Goal: Information Seeking & Learning: Learn about a topic

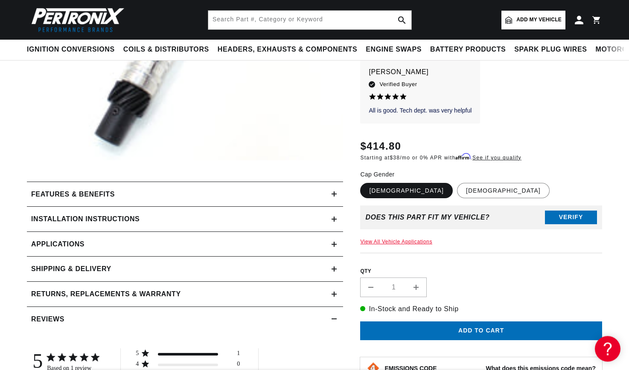
scroll to position [305, 0]
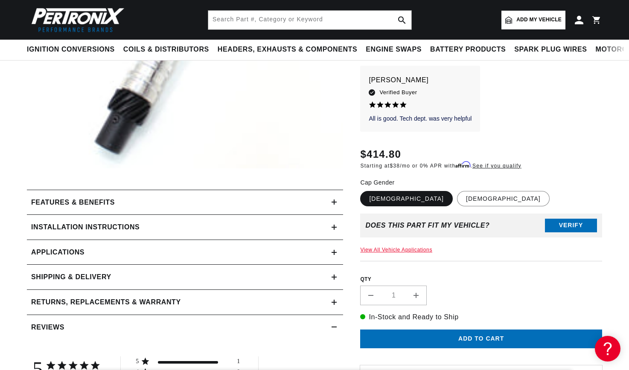
click at [334, 276] on icon at bounding box center [334, 277] width 0 height 5
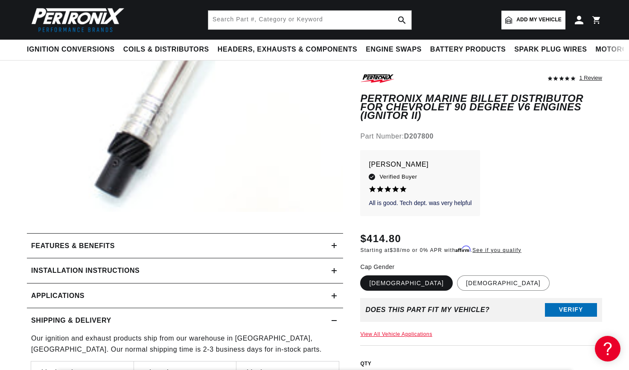
scroll to position [0, 0]
click at [335, 271] on icon at bounding box center [334, 271] width 5 height 0
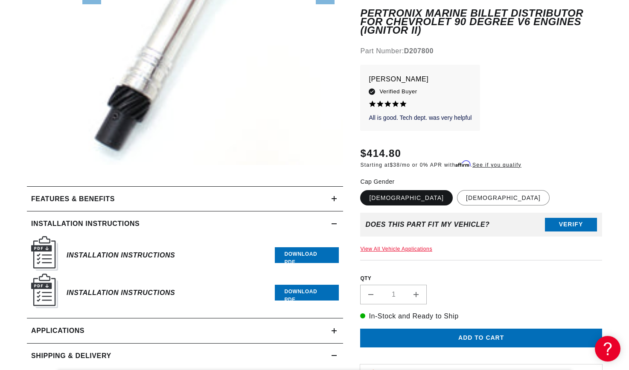
scroll to position [392, 0]
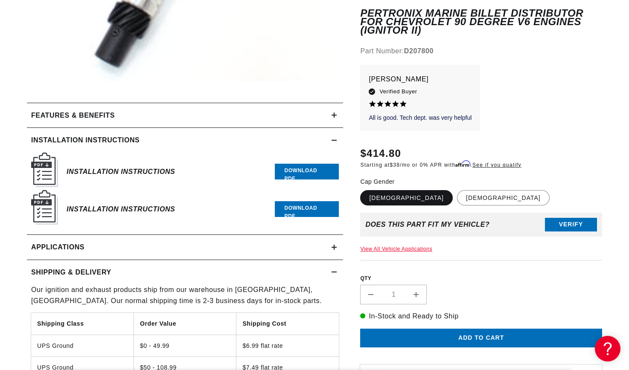
click at [333, 249] on icon at bounding box center [334, 247] width 5 height 5
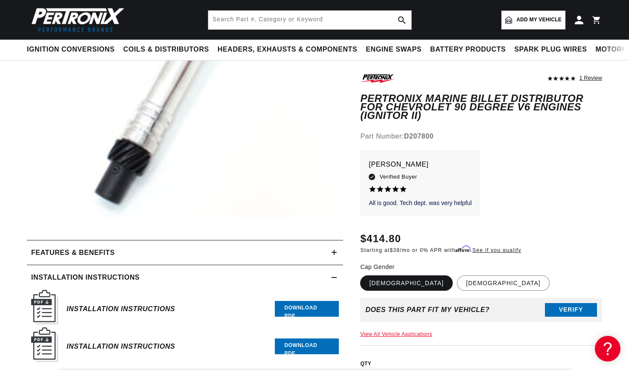
scroll to position [0, 259]
click at [337, 253] on icon at bounding box center [334, 253] width 5 height 0
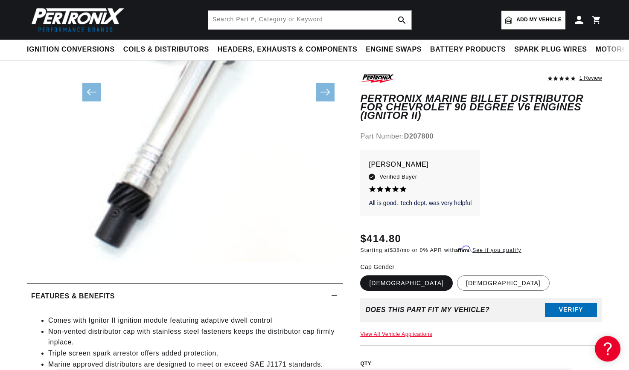
scroll to position [0, 1]
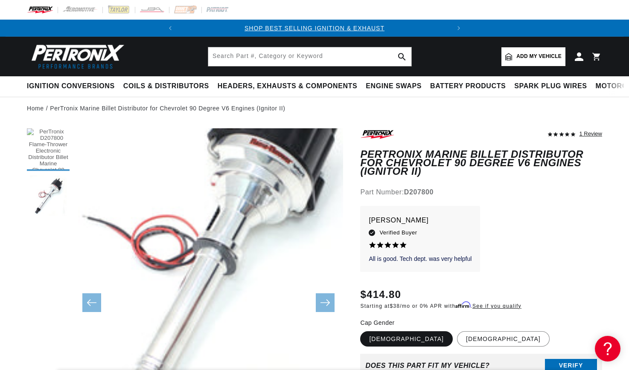
click at [52, 146] on button "Load image 1 in gallery view" at bounding box center [48, 149] width 43 height 43
click at [57, 188] on button "Load image 2 in gallery view" at bounding box center [48, 196] width 43 height 43
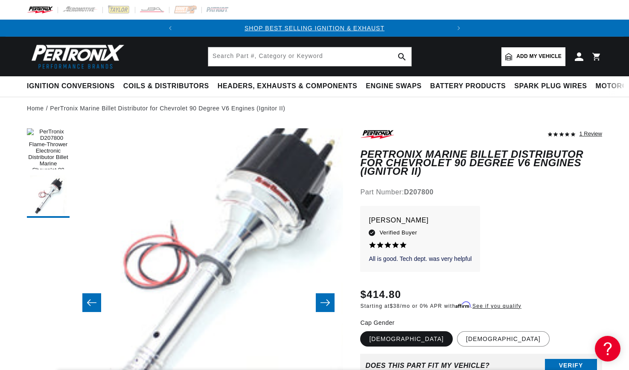
scroll to position [0, 269]
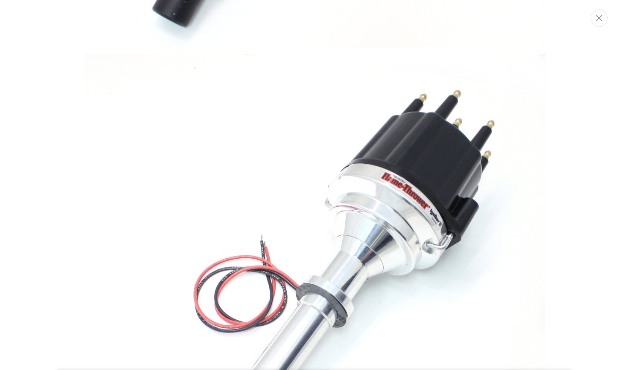
scroll to position [0, 0]
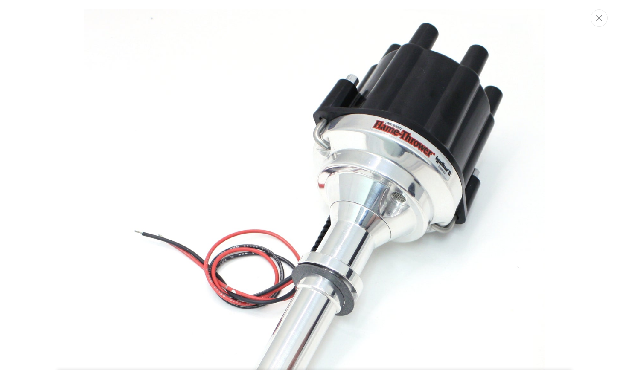
click at [437, 86] on img "Media gallery" at bounding box center [314, 304] width 461 height 590
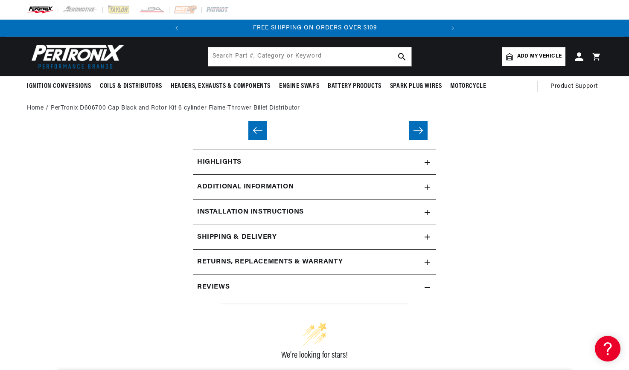
scroll to position [0, 259]
click at [429, 163] on icon at bounding box center [427, 162] width 5 height 5
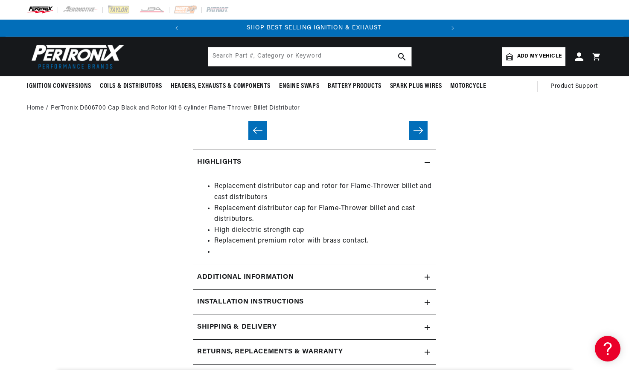
scroll to position [0, 0]
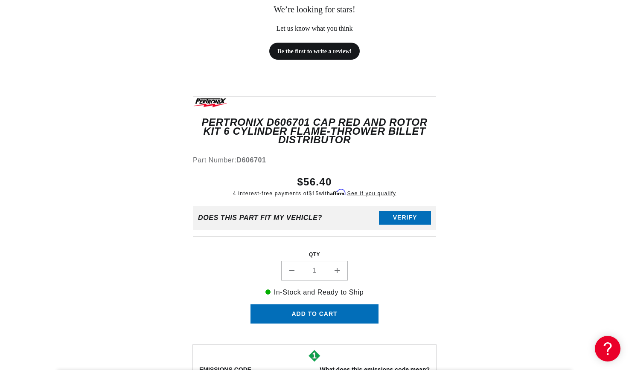
scroll to position [174, 0]
